Goal: Information Seeking & Learning: Understand process/instructions

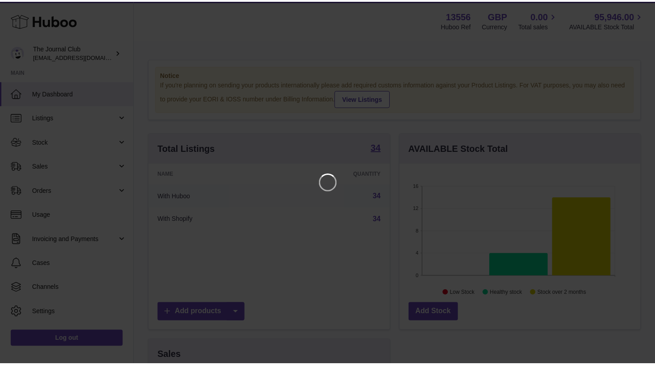
scroll to position [140, 243]
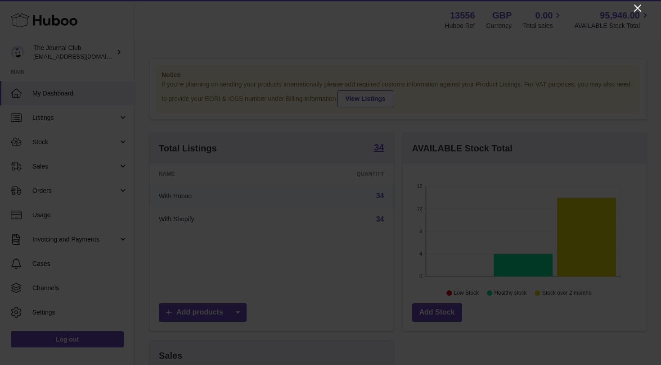
click at [633, 12] on div at bounding box center [330, 182] width 661 height 365
click at [635, 10] on icon "Close" at bounding box center [638, 8] width 11 height 11
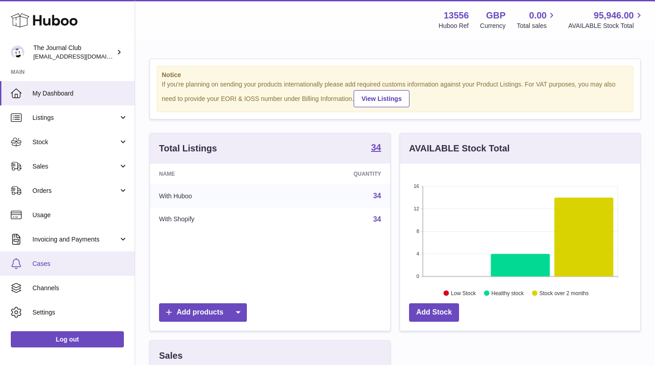
scroll to position [368, 0]
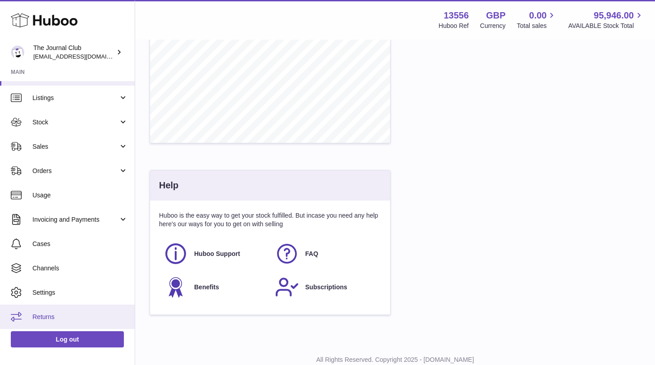
click at [58, 313] on span "Returns" at bounding box center [79, 316] width 95 height 9
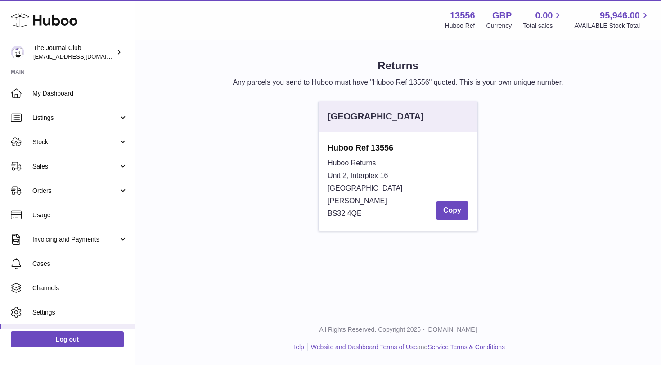
click at [418, 159] on div "Huboo Returns Unit 2, Interplex 16 Ash Ridge Road Bradley Stoke BS32 4QE Copy" at bounding box center [398, 188] width 141 height 63
drag, startPoint x: 356, startPoint y: 193, endPoint x: 371, endPoint y: 219, distance: 29.8
click at [371, 219] on div "Huboo Returns Unit 2, Interplex 16 Ash Ridge Road Bradley Stoke BS32 4QE Copy" at bounding box center [398, 188] width 141 height 63
click at [376, 200] on div "Huboo Returns Unit 2, Interplex 16 Ash Ridge Road Bradley Stoke BS32 4QE Copy" at bounding box center [398, 188] width 141 height 63
click at [361, 141] on div "Huboo Ref 13556 Huboo Returns Unit 2, Interplex 16 Ash Ridge Road Bradley Stoke…" at bounding box center [398, 180] width 159 height 99
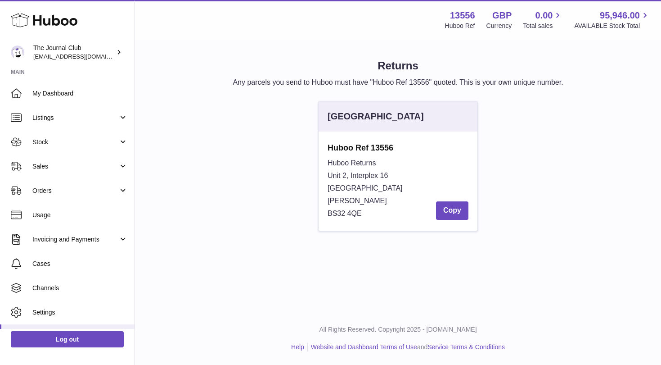
drag, startPoint x: 376, startPoint y: 240, endPoint x: 372, endPoint y: 230, distance: 11.5
click at [376, 239] on div "Returns Any parcels you send to Huboo must have "Huboo Ref 13556" quoted. This …" at bounding box center [398, 149] width 526 height 217
